Goal: Task Accomplishment & Management: Manage account settings

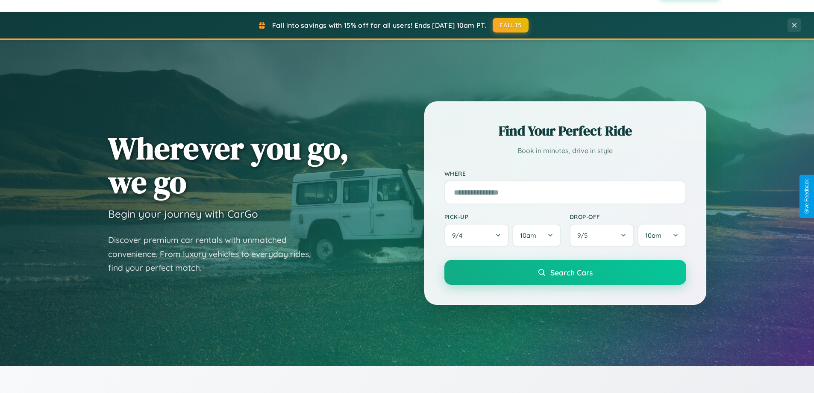
scroll to position [1645, 0]
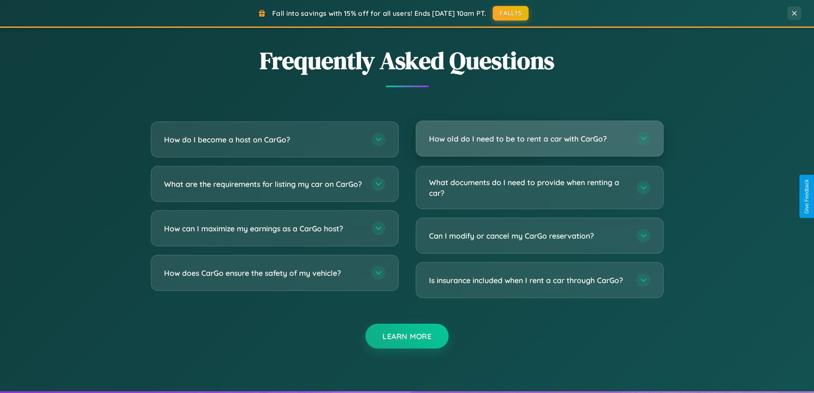
click at [539, 138] on h3 "How old do I need to be to rent a car with CarGo?" at bounding box center [528, 138] width 199 height 11
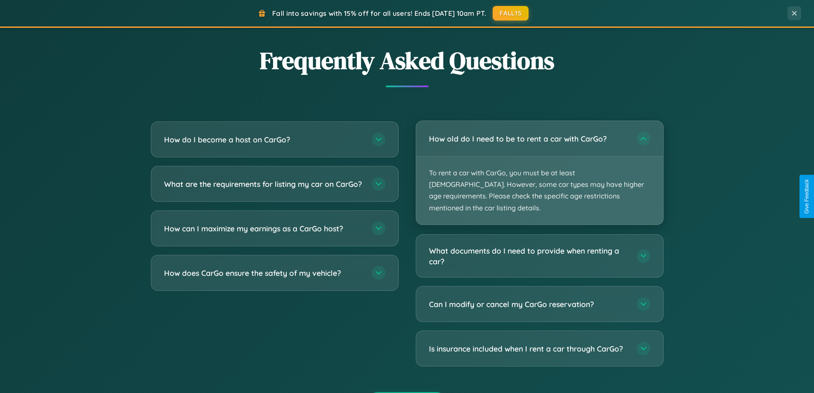
click at [539, 167] on p "To rent a car with CarGo, you must be at least [DEMOGRAPHIC_DATA]. However, som…" at bounding box center [539, 190] width 247 height 68
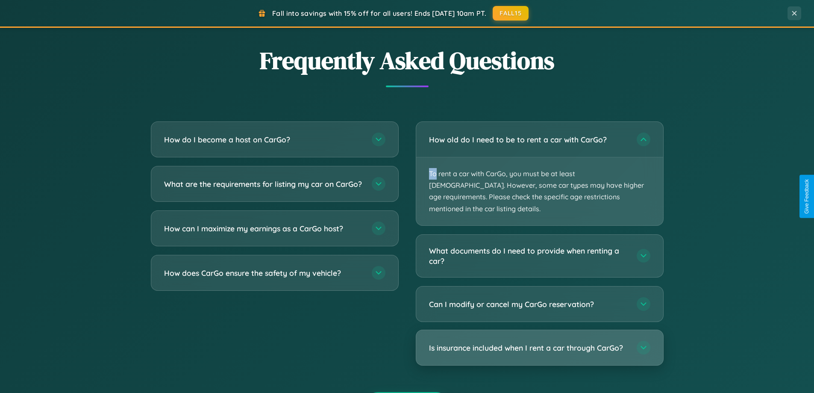
click at [539, 342] on h3 "Is insurance included when I rent a car through CarGo?" at bounding box center [528, 347] width 199 height 11
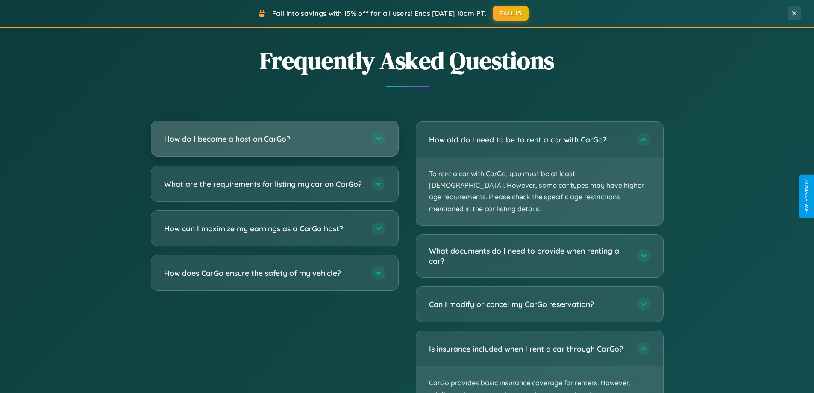
click at [274, 138] on h3 "How do I become a host on CarGo?" at bounding box center [263, 138] width 199 height 11
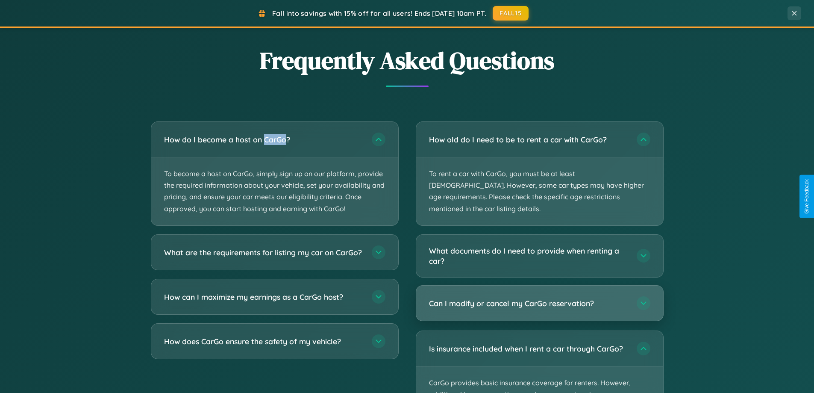
click at [539, 298] on h3 "Can I modify or cancel my CarGo reservation?" at bounding box center [528, 303] width 199 height 11
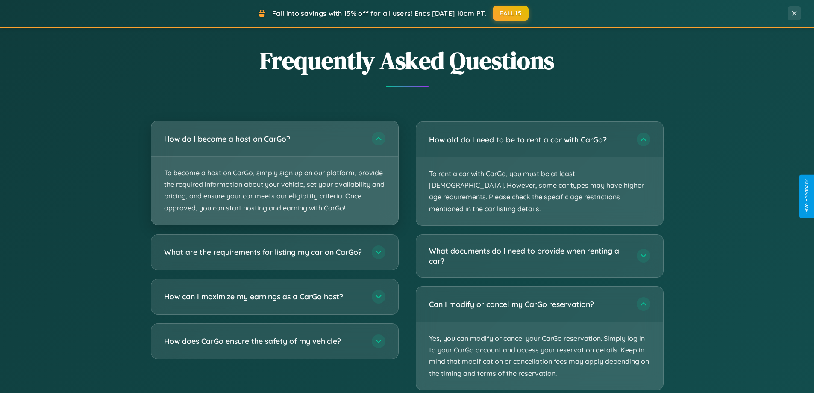
click at [274, 173] on p "To become a host on CarGo, simply sign up on our platform, provide the required…" at bounding box center [274, 190] width 247 height 68
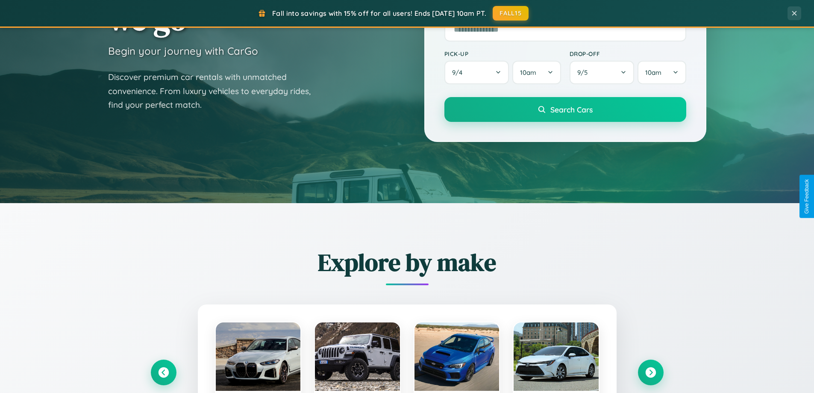
scroll to position [0, 0]
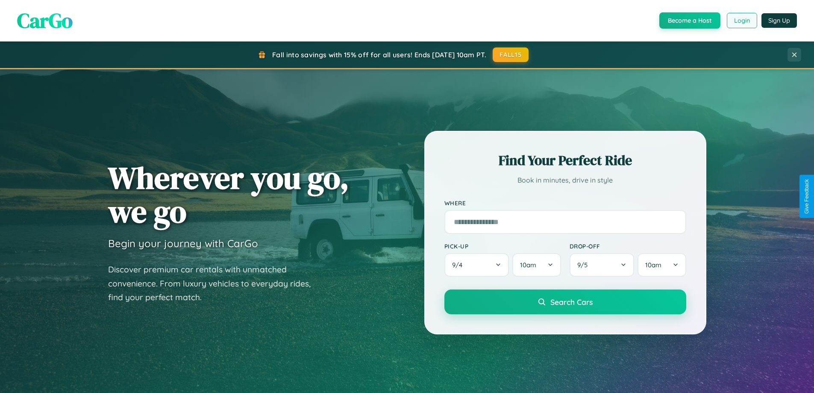
click at [742, 21] on button "Login" at bounding box center [742, 20] width 30 height 15
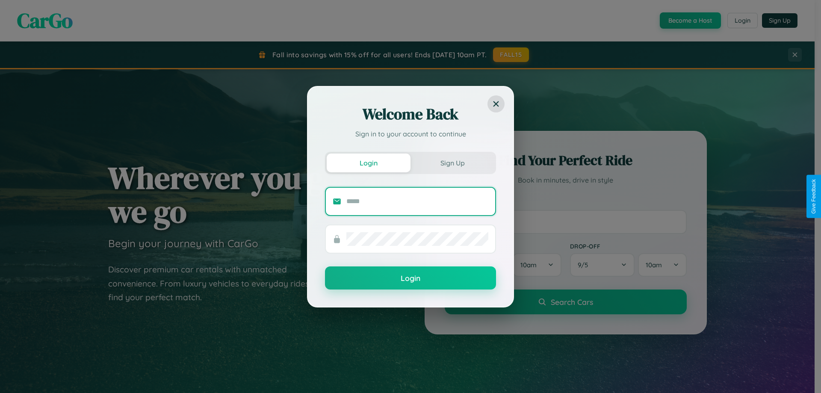
click at [417, 201] on input "text" at bounding box center [417, 201] width 142 height 14
type input "**********"
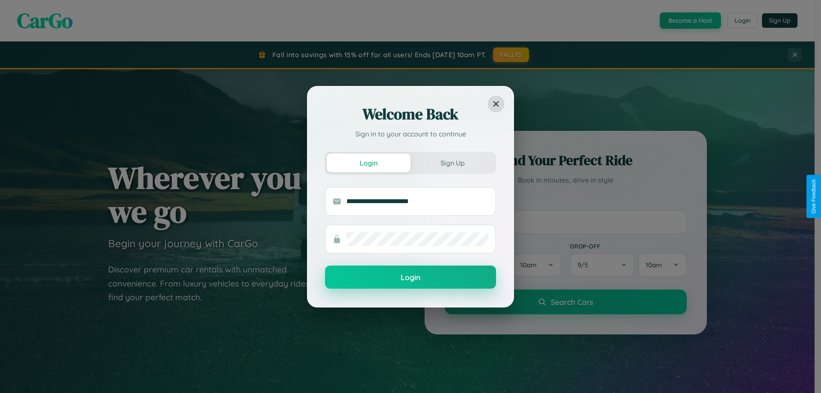
click at [410, 277] on button "Login" at bounding box center [410, 276] width 171 height 23
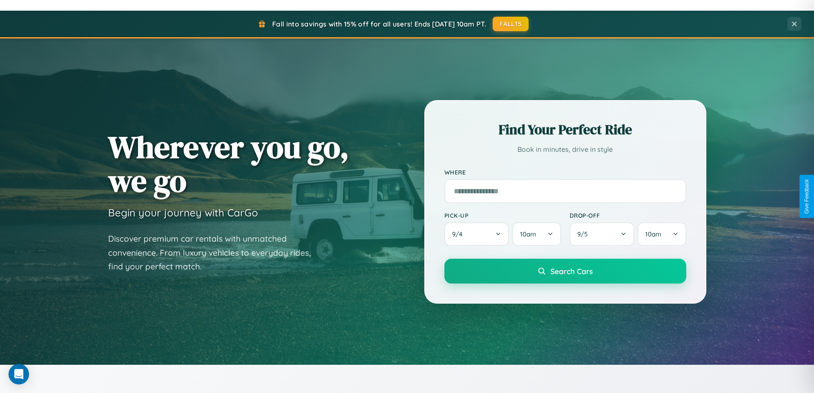
scroll to position [753, 0]
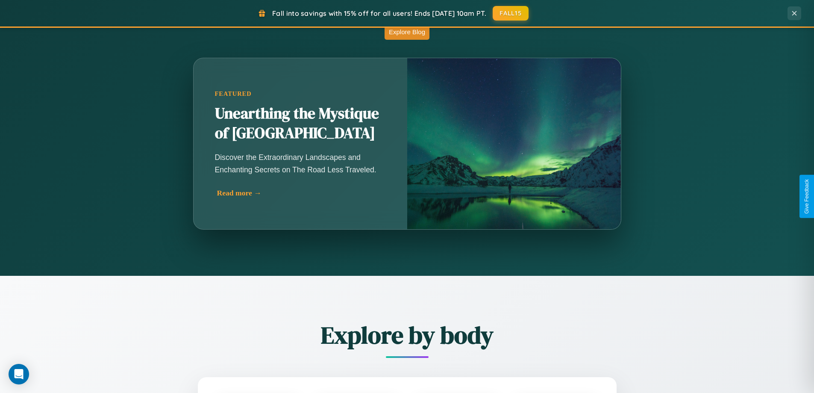
click at [300, 196] on div "Read more →" at bounding box center [302, 192] width 171 height 9
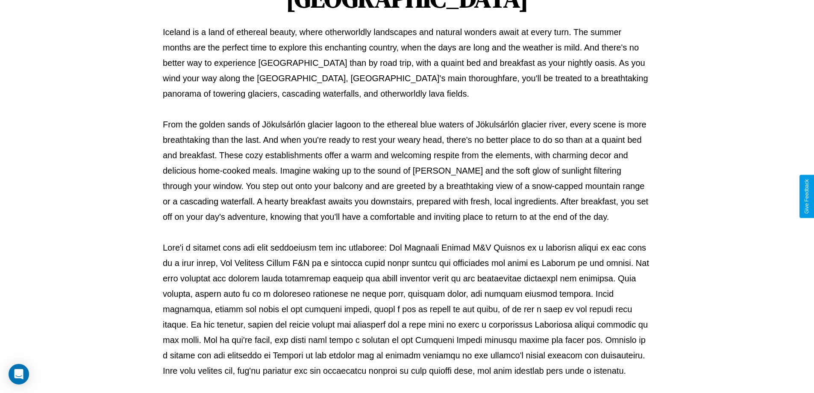
scroll to position [277, 0]
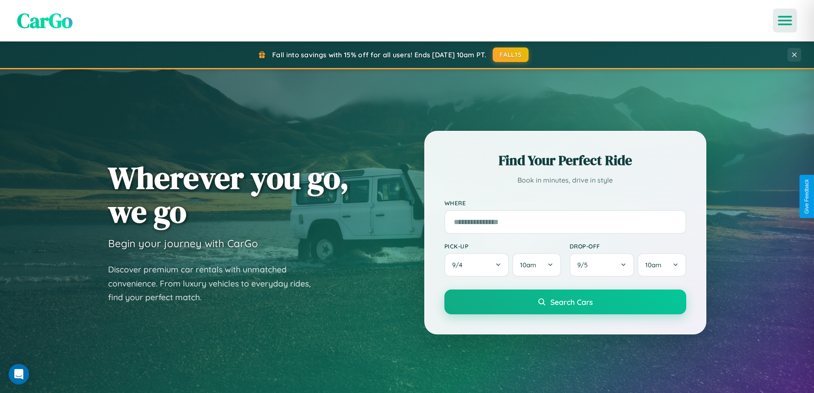
click at [785, 21] on icon "Open menu" at bounding box center [785, 21] width 12 height 8
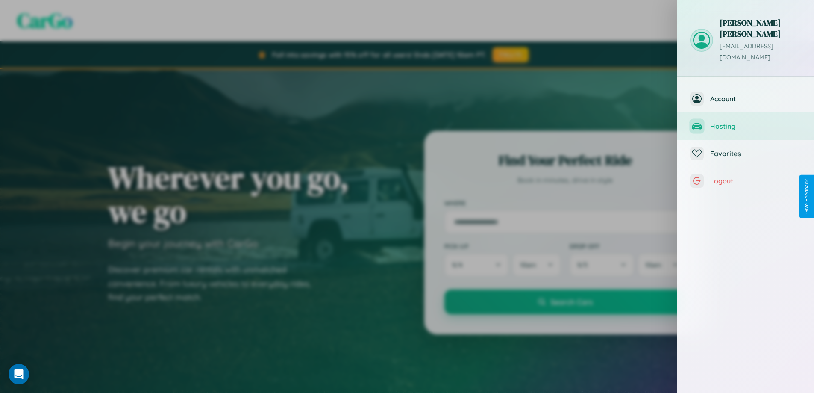
click at [746, 122] on span "Hosting" at bounding box center [755, 126] width 91 height 9
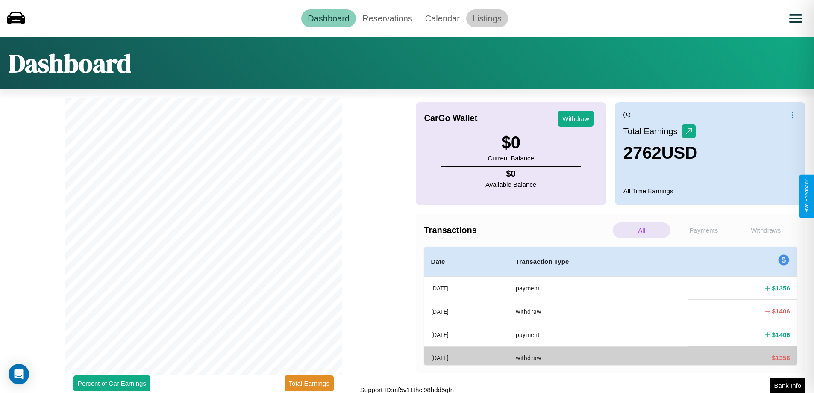
click at [487, 18] on link "Listings" at bounding box center [487, 18] width 42 height 18
